Goal: Book appointment/travel/reservation

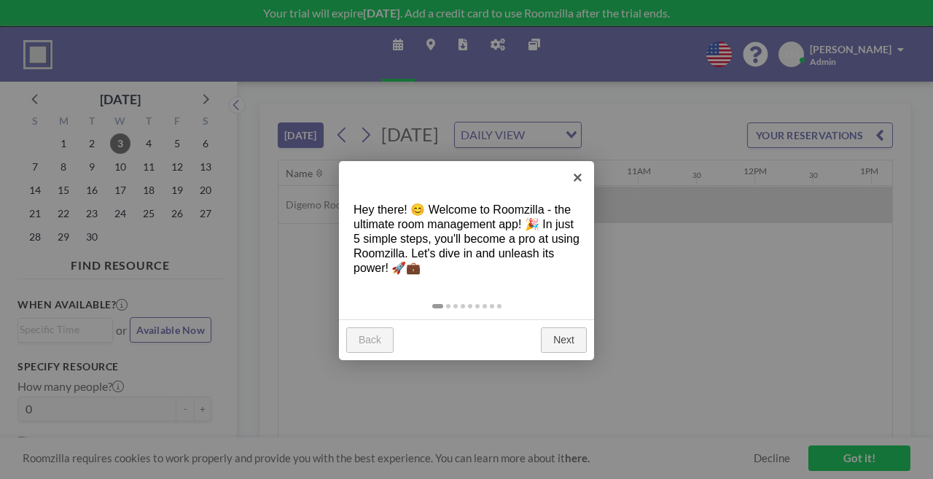
scroll to position [0, 1327]
click at [581, 189] on link "×" at bounding box center [577, 177] width 33 height 33
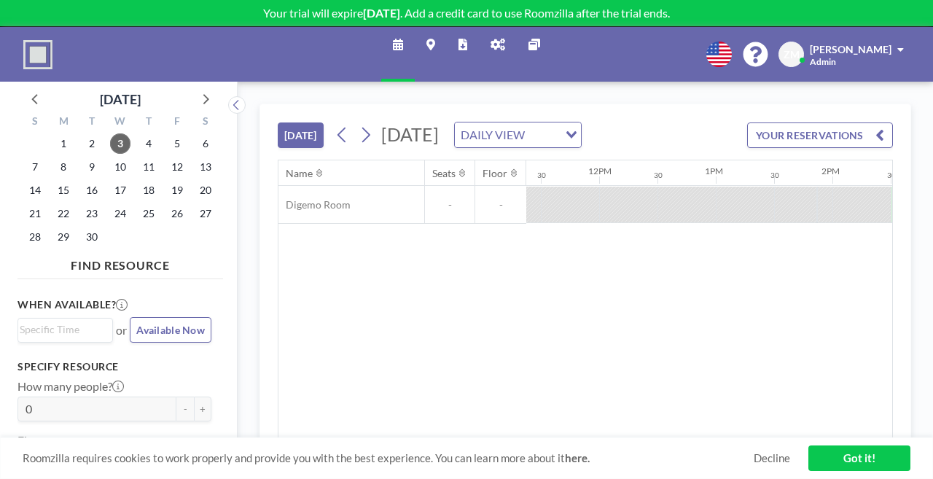
click at [491, 39] on icon at bounding box center [498, 45] width 15 height 12
click at [491, 40] on icon at bounding box center [498, 45] width 15 height 12
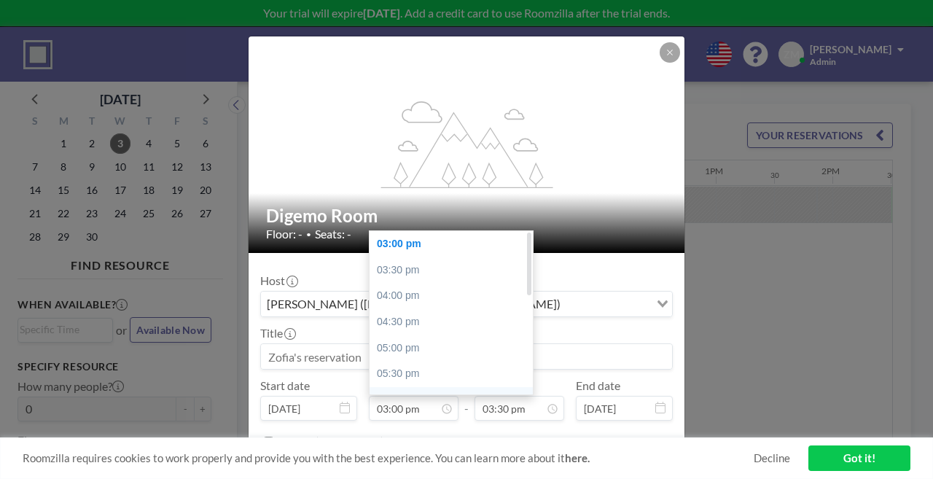
click at [393, 361] on div "05:30 pm" at bounding box center [451, 374] width 163 height 26
type input "05:30 pm"
type input "06:00 pm"
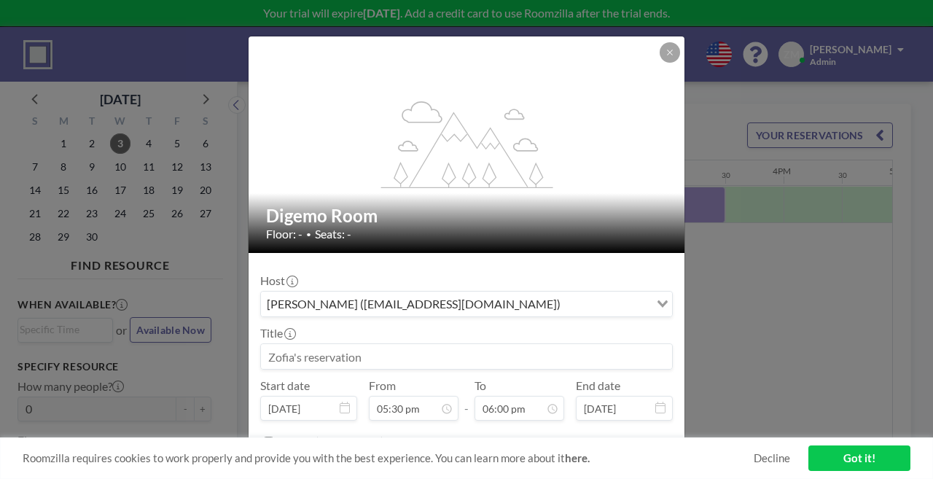
scroll to position [0, 1611]
click at [660, 63] on button at bounding box center [670, 52] width 20 height 20
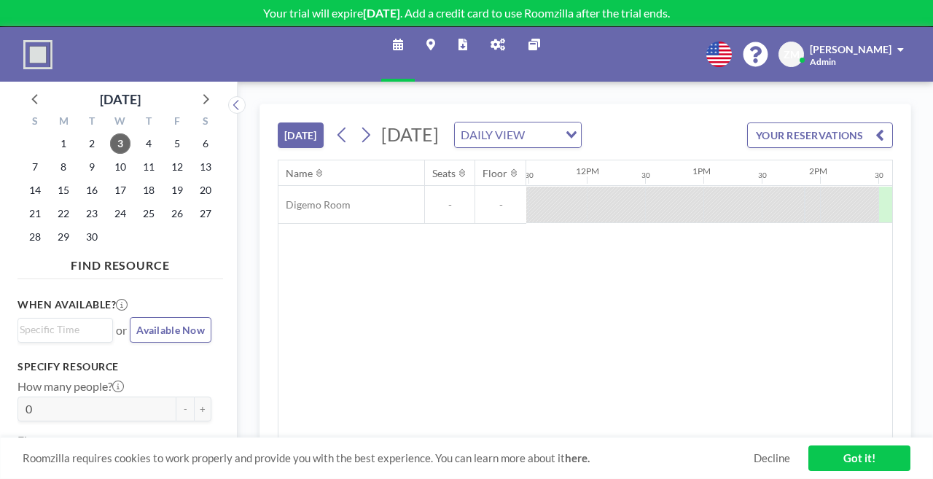
scroll to position [0, 1342]
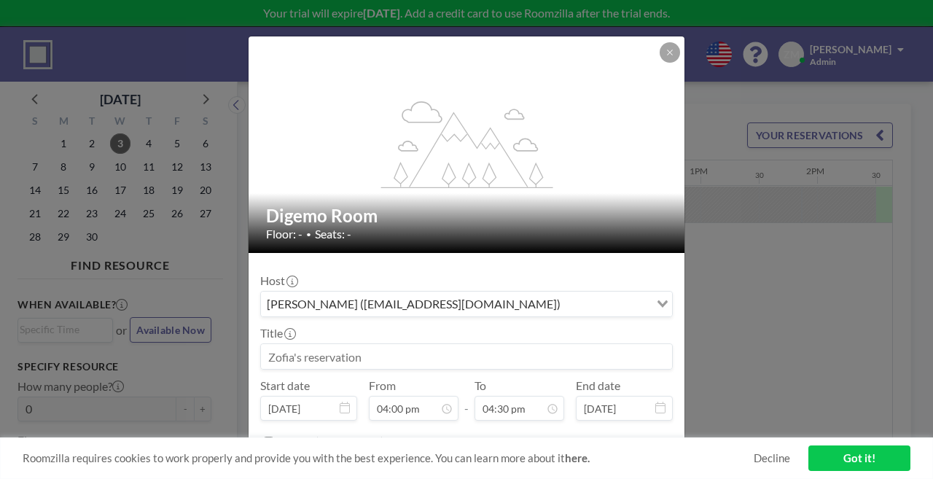
click at [435, 344] on input at bounding box center [466, 356] width 411 height 25
type input "Test"
click at [621, 465] on button "BOOK NOW" at bounding box center [636, 478] width 74 height 26
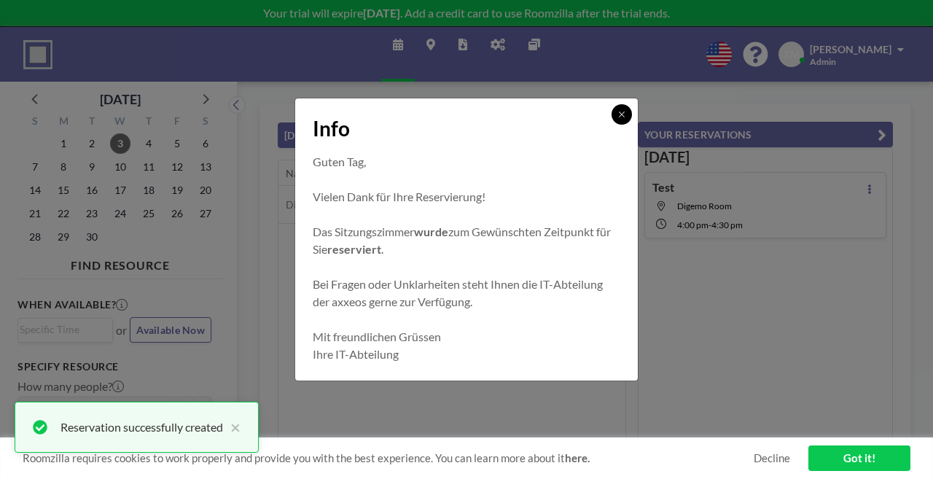
click at [617, 119] on icon at bounding box center [621, 114] width 9 height 9
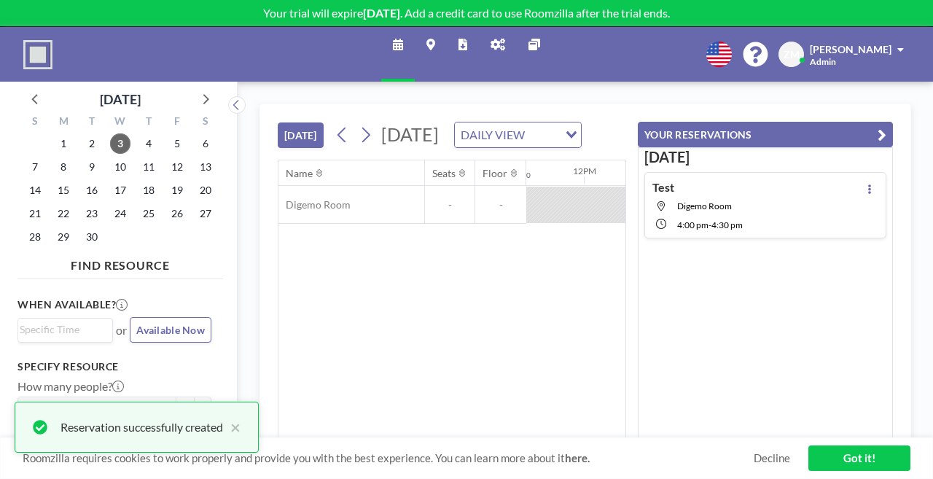
click at [484, 27] on link "Admin panel" at bounding box center [498, 54] width 38 height 55
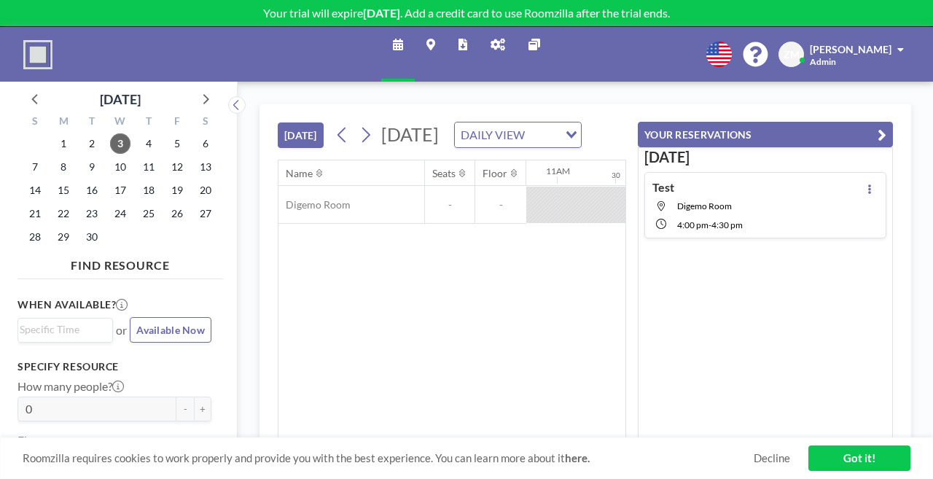
scroll to position [0, 1327]
click at [501, 32] on link "Admin panel" at bounding box center [498, 54] width 38 height 55
click at [491, 39] on icon at bounding box center [498, 45] width 15 height 12
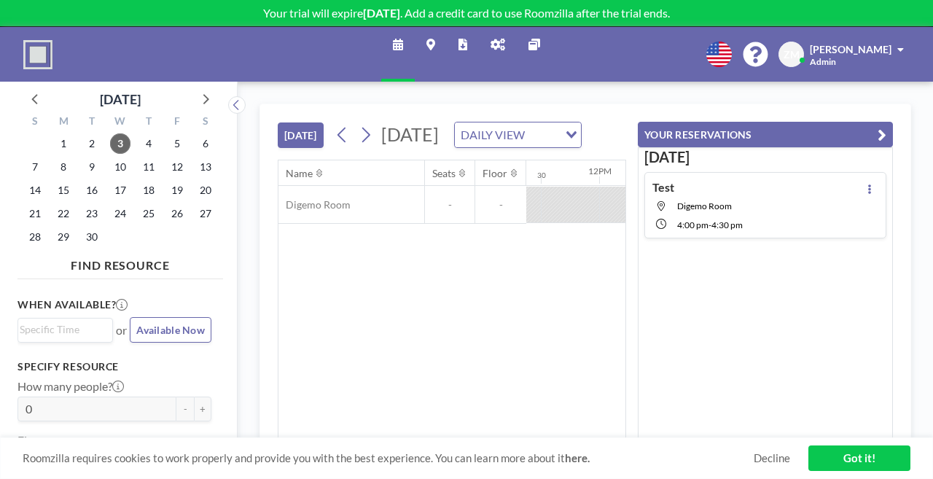
click at [494, 39] on icon at bounding box center [498, 45] width 15 height 12
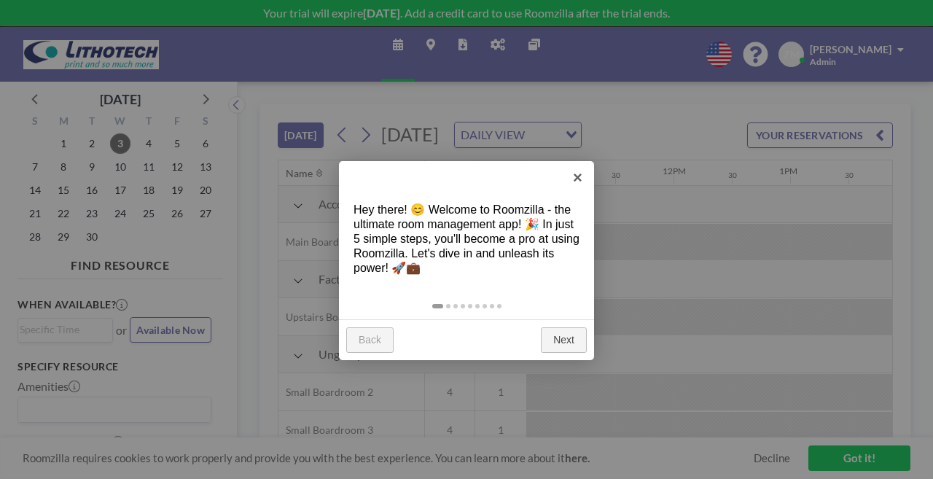
scroll to position [0, 1327]
click at [576, 178] on link "×" at bounding box center [577, 177] width 33 height 33
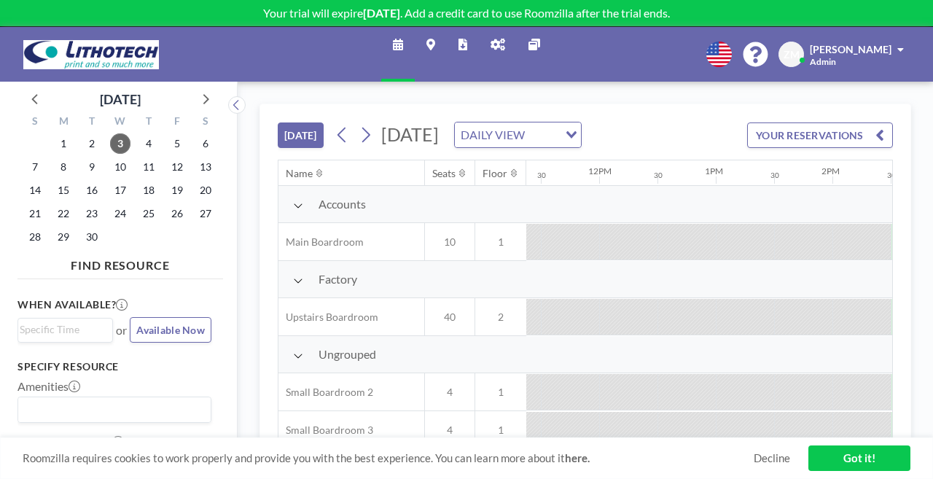
click at [500, 45] on link "Admin panel" at bounding box center [498, 54] width 38 height 55
click at [445, 39] on link "Maps" at bounding box center [431, 54] width 32 height 55
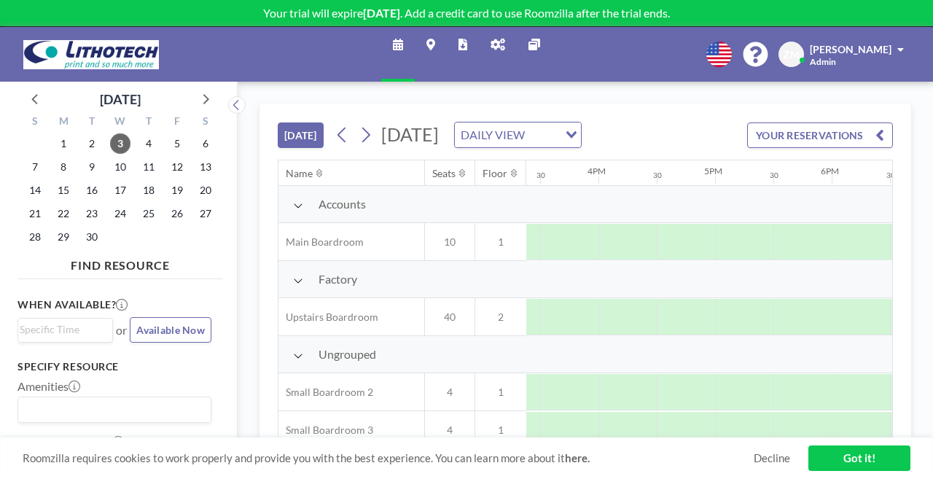
scroll to position [0, 1804]
click at [490, 31] on link "Admin panel" at bounding box center [498, 54] width 38 height 55
